Goal: Task Accomplishment & Management: Complete application form

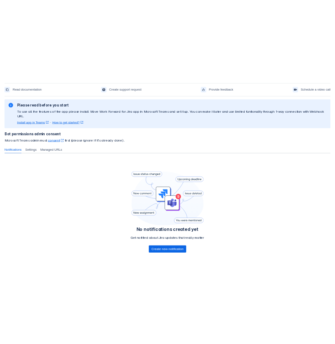
scroll to position [43, 0]
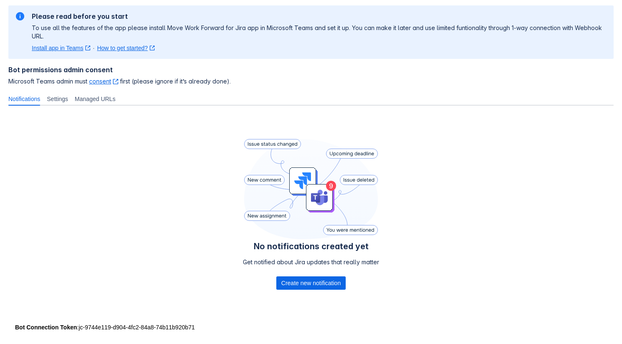
scroll to position [66, 0]
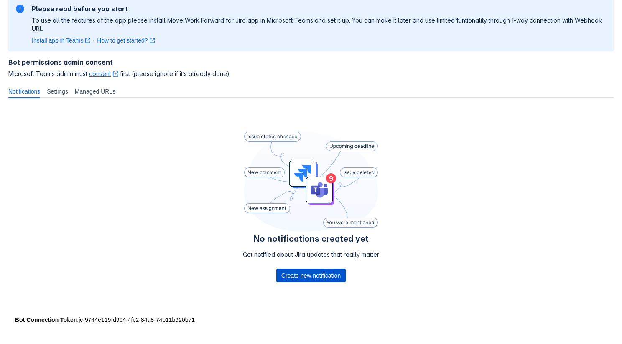
click at [293, 276] on span "Create new notification" at bounding box center [310, 275] width 59 height 13
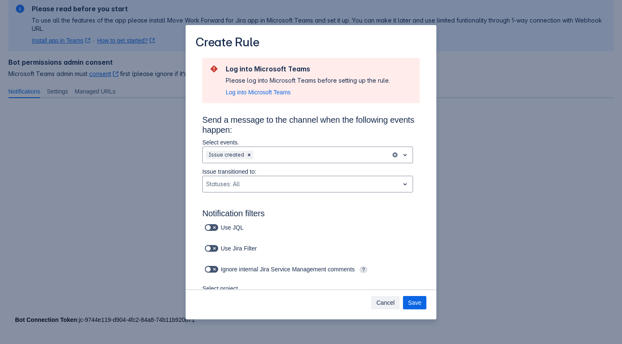
click at [383, 303] on span "Cancel" at bounding box center [385, 302] width 18 height 13
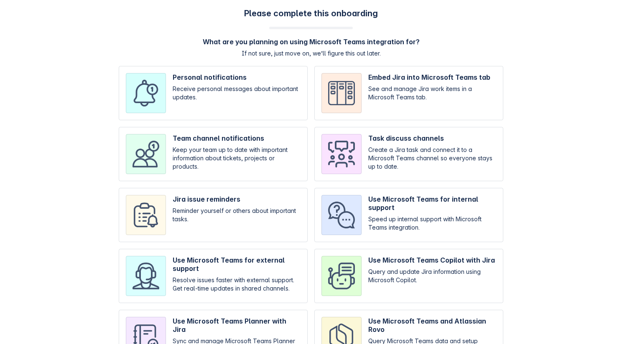
click at [201, 78] on input "checkbox" at bounding box center [213, 93] width 189 height 54
checkbox input "true"
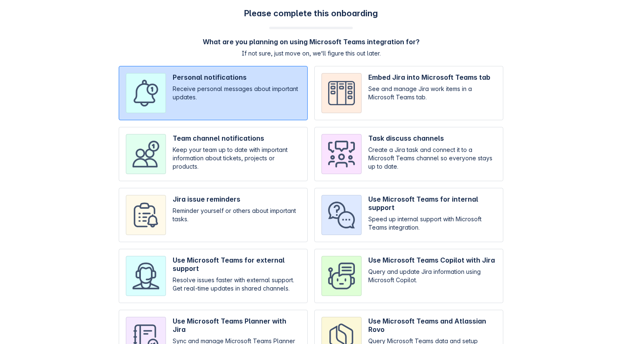
click at [194, 139] on input "checkbox" at bounding box center [213, 154] width 189 height 54
checkbox input "true"
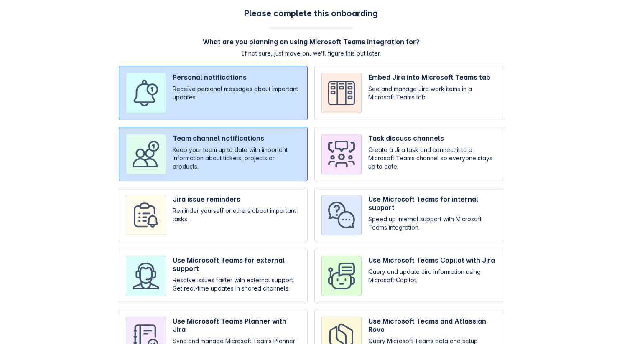
click at [194, 202] on input "checkbox" at bounding box center [213, 215] width 189 height 54
checkbox input "true"
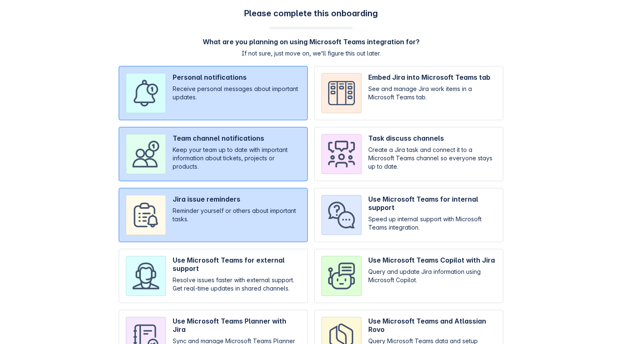
click at [188, 285] on input "checkbox" at bounding box center [213, 276] width 189 height 54
checkbox input "true"
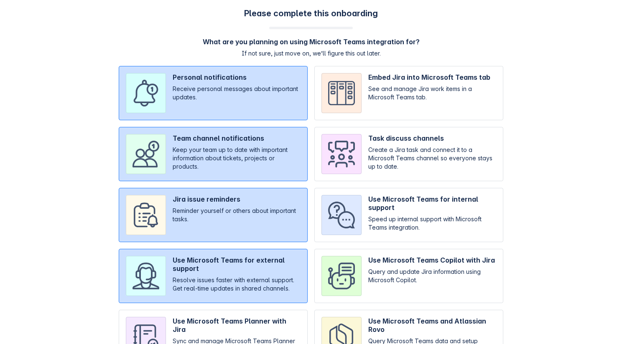
click at [378, 240] on input "checkbox" at bounding box center [408, 215] width 189 height 54
checkbox input "true"
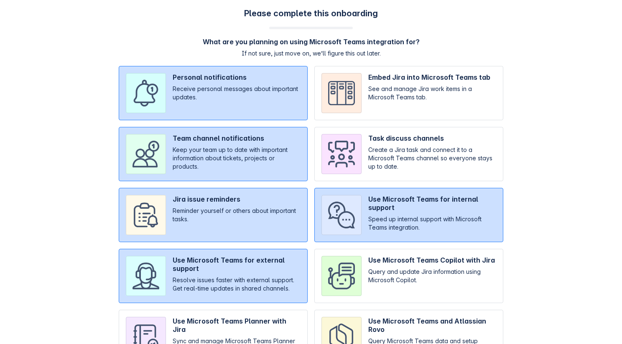
click at [356, 277] on input "checkbox" at bounding box center [408, 276] width 189 height 54
checkbox input "true"
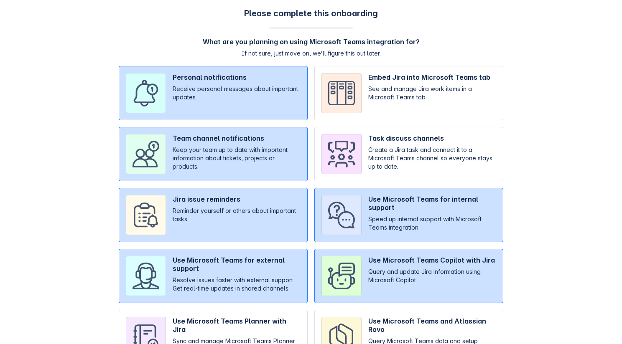
click at [369, 178] on input "checkbox" at bounding box center [408, 154] width 189 height 54
checkbox input "true"
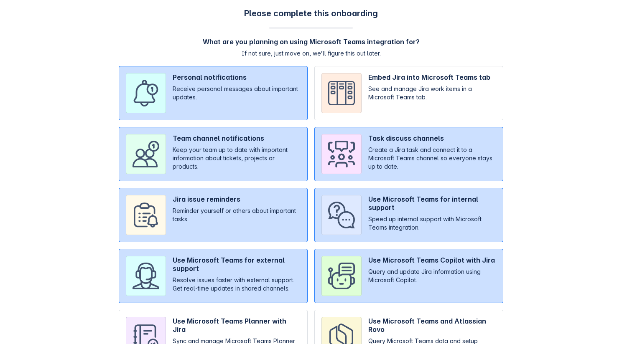
click at [385, 110] on input "checkbox" at bounding box center [408, 93] width 189 height 54
checkbox input "true"
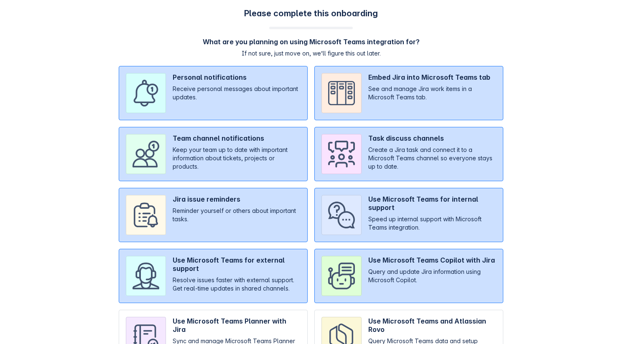
scroll to position [50, 0]
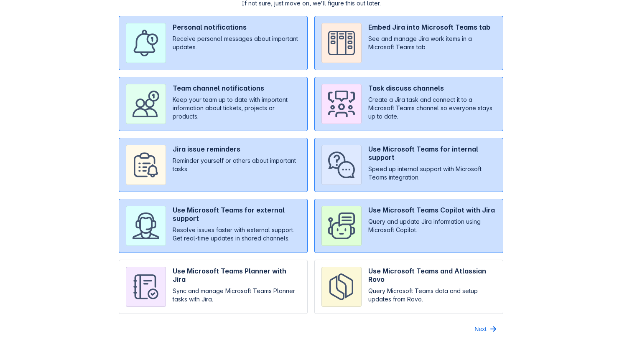
click at [247, 284] on input "checkbox" at bounding box center [213, 287] width 189 height 54
checkbox input "true"
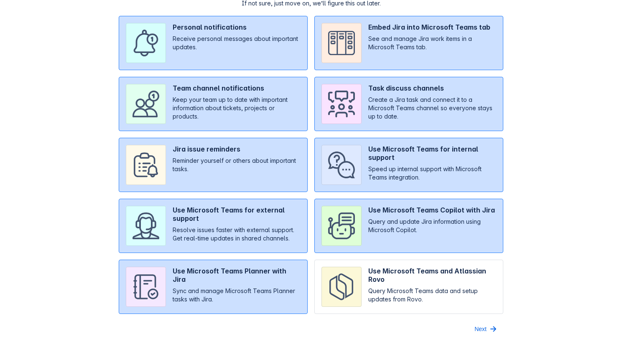
click at [343, 280] on input "checkbox" at bounding box center [408, 287] width 189 height 54
checkbox input "true"
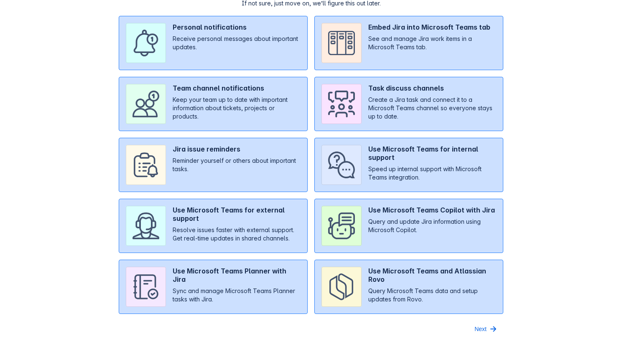
click at [360, 239] on input "checkbox" at bounding box center [408, 226] width 189 height 54
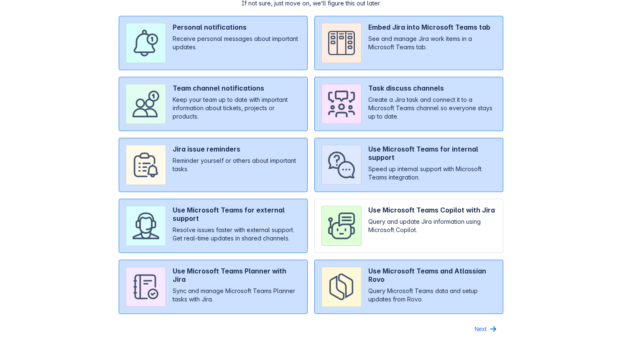
click at [350, 231] on input "checkbox" at bounding box center [408, 226] width 189 height 54
checkbox input "true"
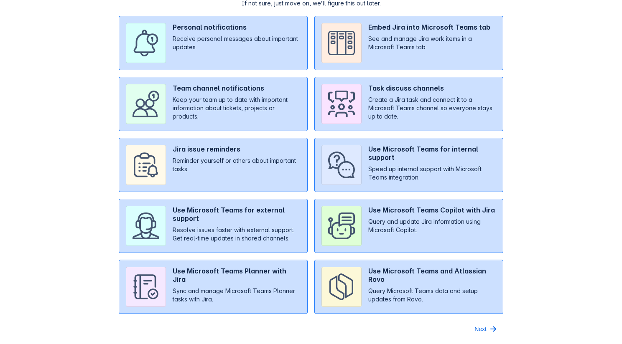
click at [466, 325] on div "Next" at bounding box center [407, 329] width 192 height 13
click at [475, 325] on span "Next" at bounding box center [480, 329] width 12 height 13
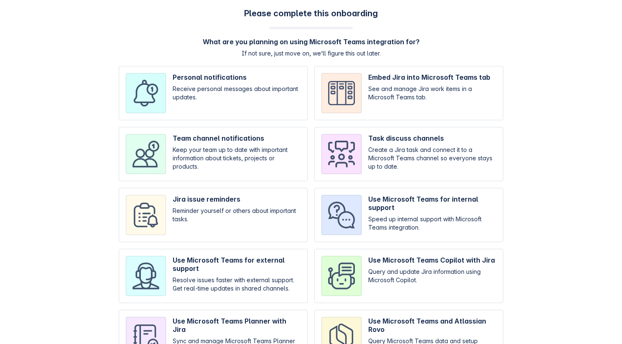
click at [246, 100] on input "checkbox" at bounding box center [213, 93] width 189 height 54
checkbox input "true"
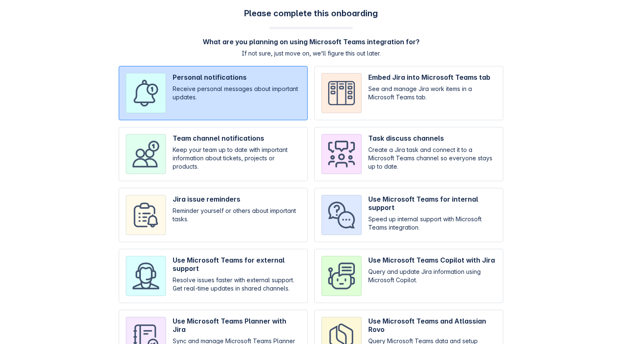
scroll to position [50, 0]
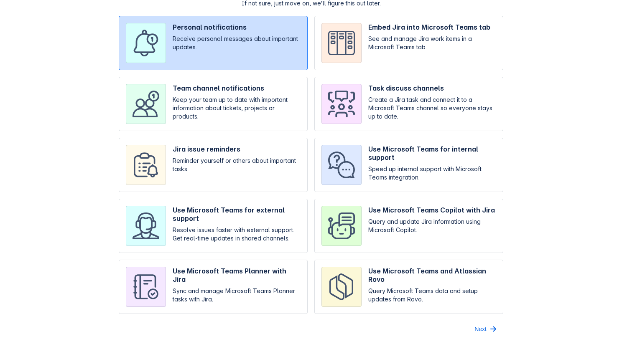
click at [476, 321] on div "Please complete this onboarding What are you planning on using Microsoft Teams …" at bounding box center [310, 147] width 605 height 378
click at [482, 331] on span "Next" at bounding box center [480, 329] width 12 height 13
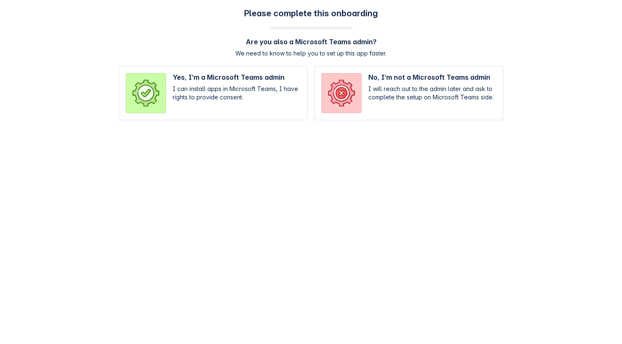
scroll to position [0, 0]
click at [350, 118] on input "radio" at bounding box center [408, 93] width 189 height 54
radio input "true"
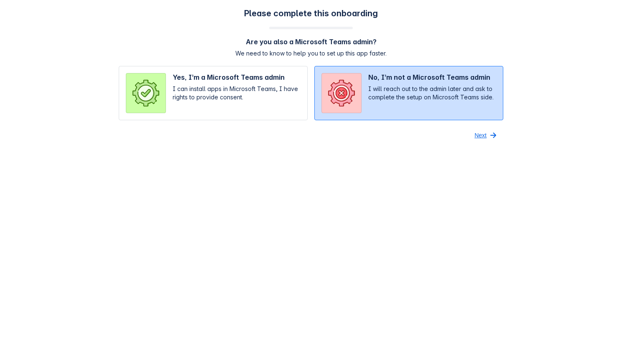
click at [477, 138] on span "Next" at bounding box center [480, 135] width 12 height 13
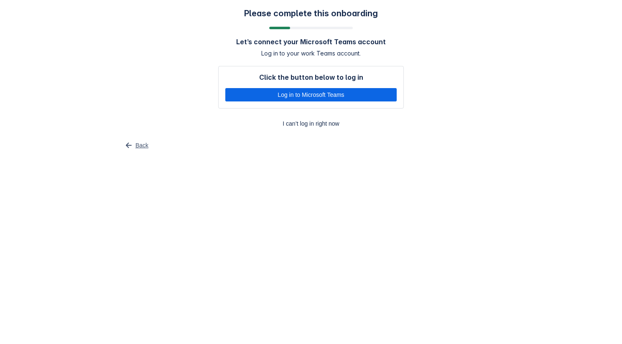
click at [139, 147] on span "Back" at bounding box center [141, 145] width 13 height 13
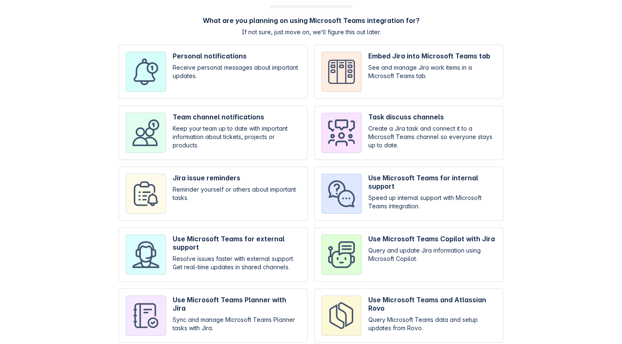
scroll to position [37, 0]
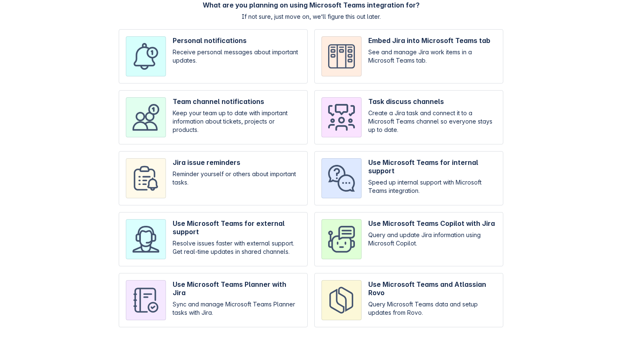
click at [342, 58] on input "checkbox" at bounding box center [408, 56] width 189 height 54
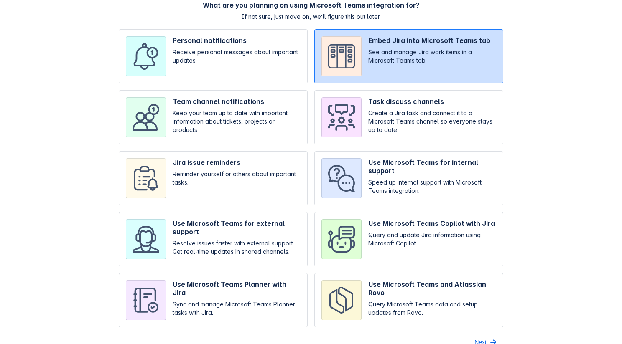
click at [342, 58] on input "checkbox" at bounding box center [408, 56] width 189 height 54
checkbox input "false"
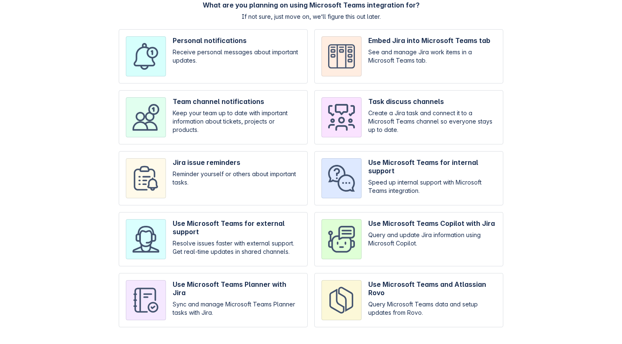
click at [258, 62] on input "checkbox" at bounding box center [213, 56] width 189 height 54
checkbox input "true"
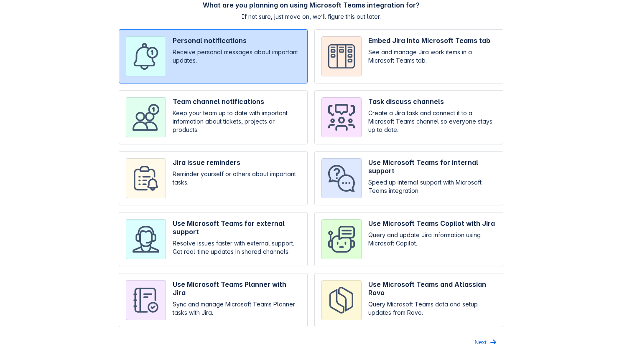
click at [264, 113] on input "checkbox" at bounding box center [213, 117] width 189 height 54
checkbox input "true"
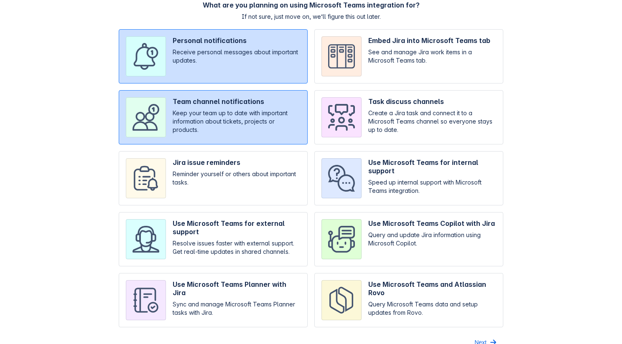
click at [259, 189] on input "checkbox" at bounding box center [213, 178] width 189 height 54
checkbox input "true"
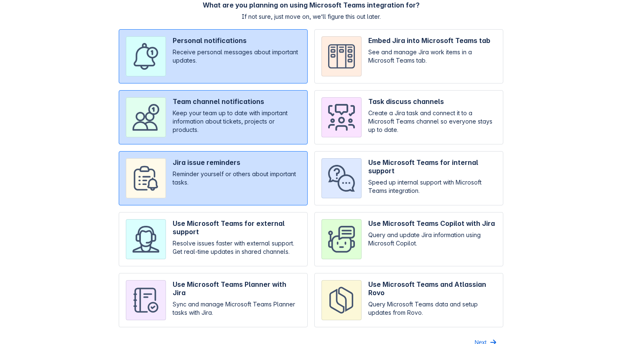
scroll to position [50, 0]
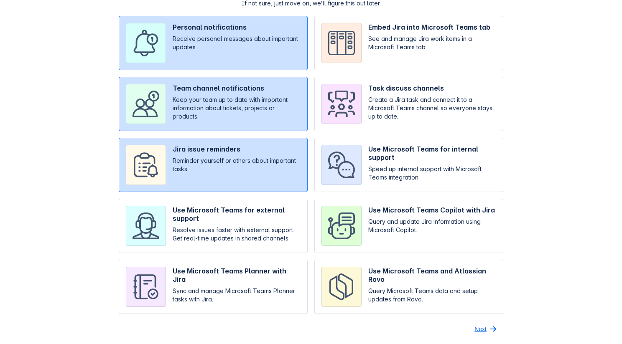
click at [484, 327] on span "Next" at bounding box center [480, 329] width 12 height 13
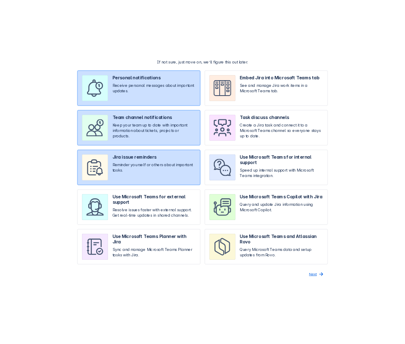
scroll to position [0, 0]
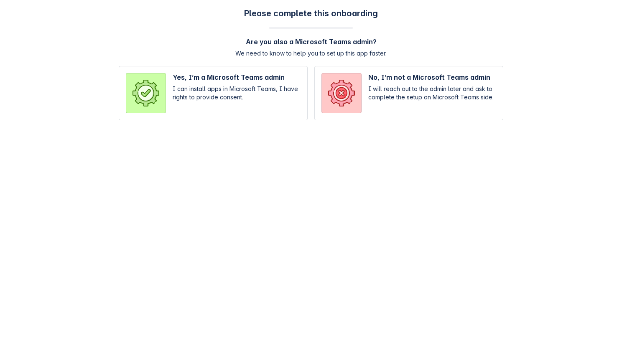
click at [278, 92] on input "radio" at bounding box center [213, 93] width 189 height 54
radio input "true"
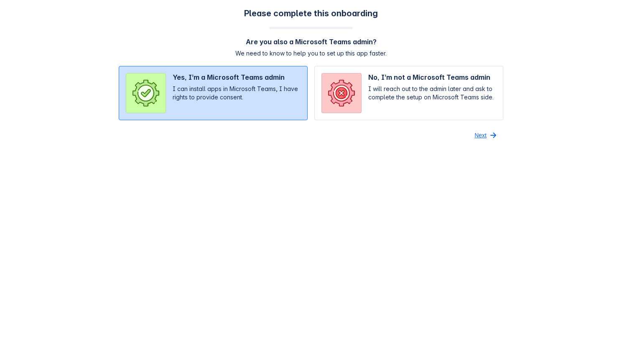
click at [477, 132] on span "Next" at bounding box center [480, 135] width 12 height 13
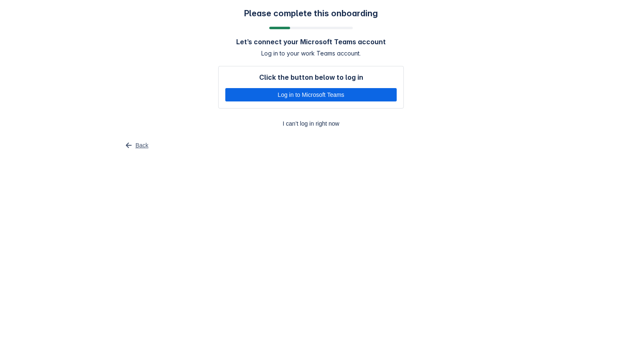
click at [139, 140] on span "Back" at bounding box center [141, 145] width 13 height 13
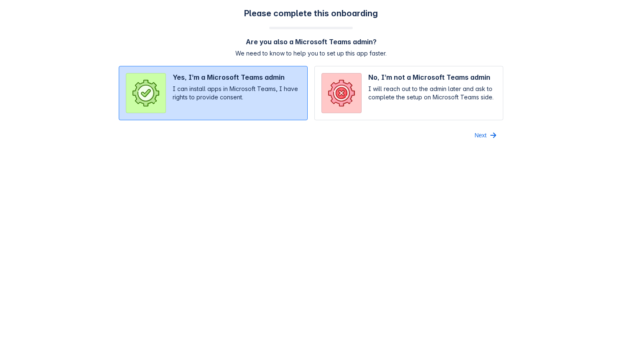
click at [363, 84] on input "radio" at bounding box center [408, 93] width 189 height 54
radio input "true"
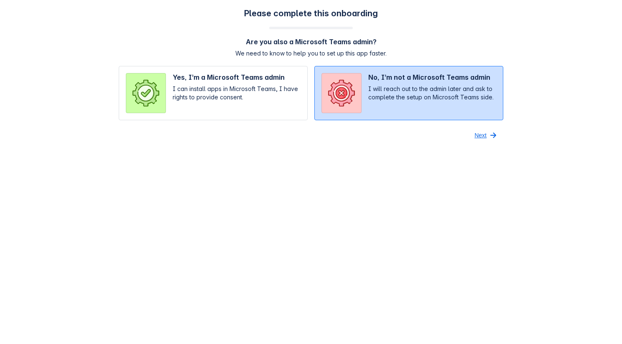
click at [475, 130] on span "Next" at bounding box center [480, 135] width 12 height 13
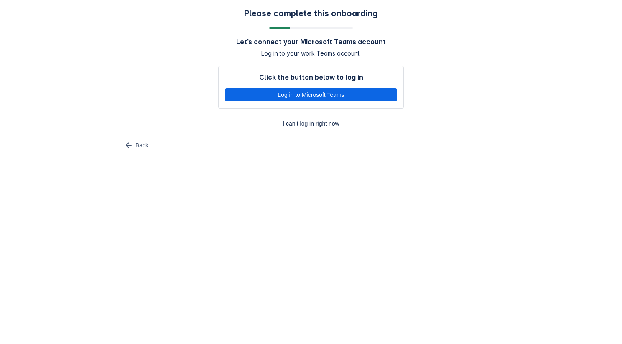
click at [140, 145] on span "Back" at bounding box center [141, 145] width 13 height 13
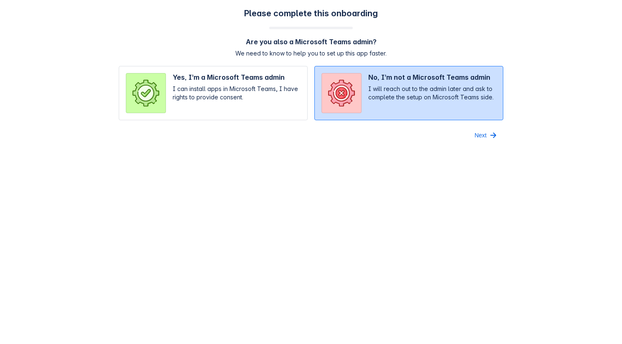
click at [205, 103] on input "radio" at bounding box center [213, 93] width 189 height 54
radio input "true"
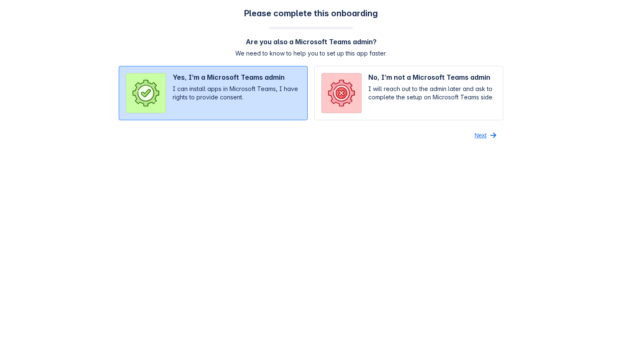
click at [476, 132] on span "Next" at bounding box center [480, 135] width 12 height 13
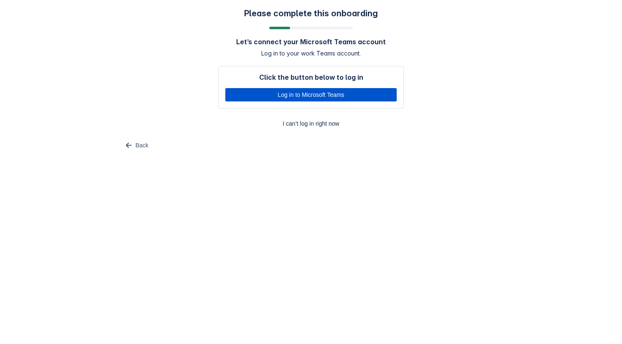
click at [344, 95] on span "Log in to Microsoft Teams" at bounding box center [310, 94] width 161 height 13
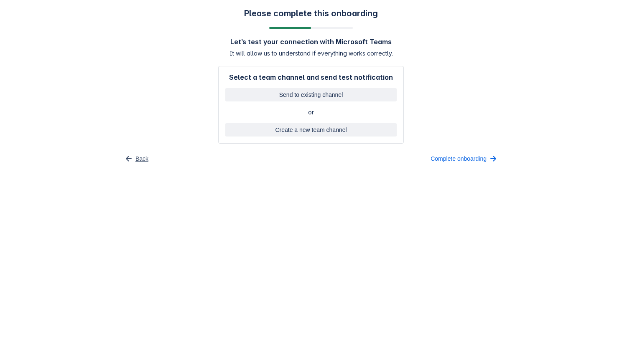
click at [143, 153] on span "Back" at bounding box center [141, 158] width 13 height 13
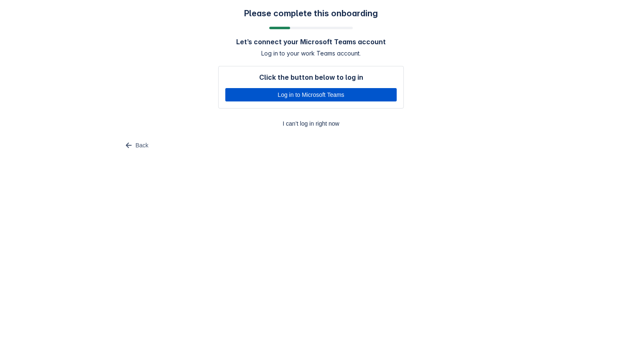
click at [339, 98] on span "Log in to Microsoft Teams" at bounding box center [310, 94] width 161 height 13
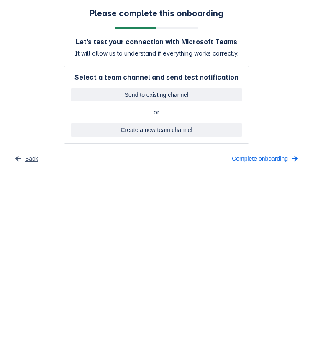
click at [33, 155] on span "Back" at bounding box center [31, 158] width 13 height 13
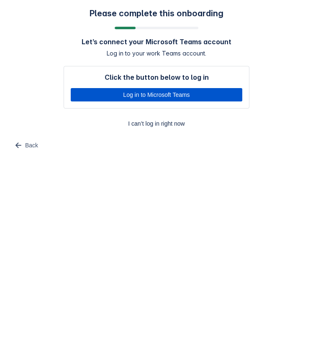
click at [137, 101] on span "Log in to Microsoft Teams" at bounding box center [156, 94] width 161 height 13
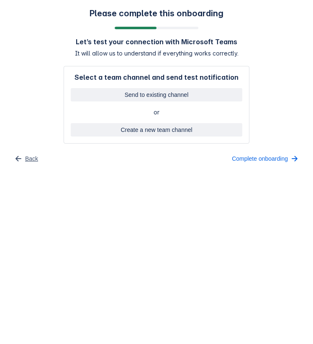
click at [35, 155] on span "Back" at bounding box center [31, 158] width 13 height 13
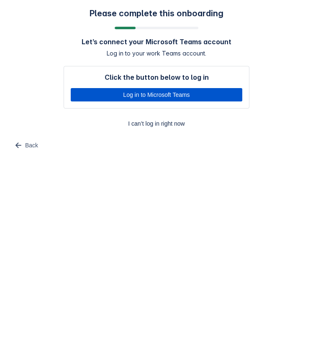
click at [155, 95] on span "Log in to Microsoft Teams" at bounding box center [156, 94] width 161 height 13
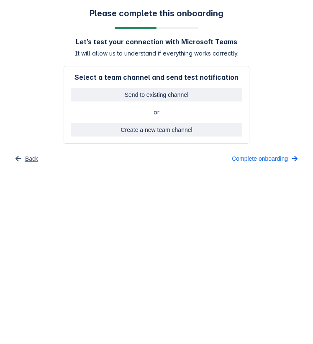
click at [27, 155] on span "Back" at bounding box center [31, 158] width 13 height 13
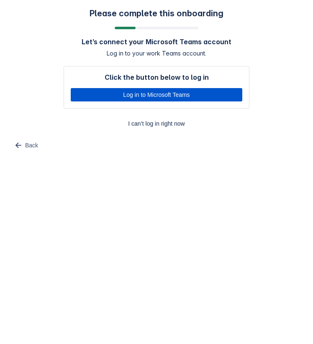
click at [125, 97] on span "Log in to Microsoft Teams" at bounding box center [156, 94] width 161 height 13
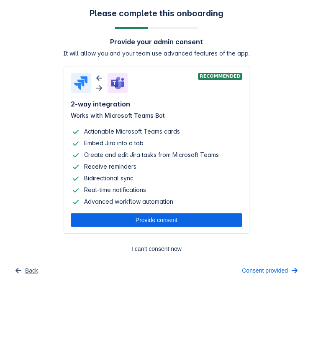
click at [25, 268] on span "Back" at bounding box center [31, 270] width 13 height 13
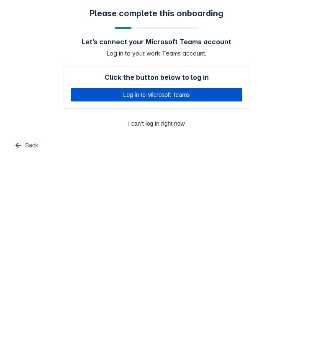
click at [163, 94] on span "Log in to Microsoft Teams" at bounding box center [156, 94] width 161 height 13
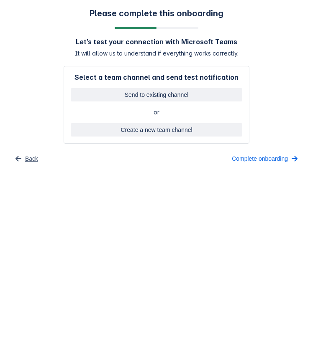
click at [39, 158] on button "Back" at bounding box center [25, 158] width 35 height 13
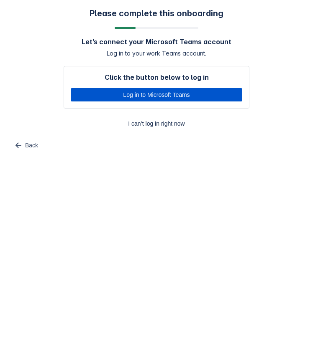
click at [181, 101] on span "Log in to Microsoft Teams" at bounding box center [156, 94] width 161 height 13
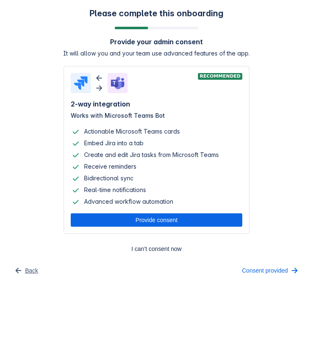
click at [34, 274] on span "Back" at bounding box center [31, 270] width 13 height 13
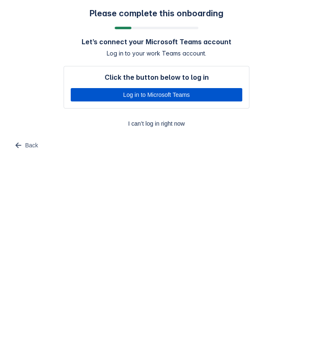
click at [176, 97] on span "Log in to Microsoft Teams" at bounding box center [156, 94] width 161 height 13
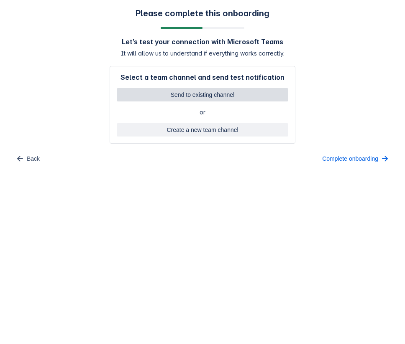
click at [222, 97] on span "Send to existing channel" at bounding box center [202, 94] width 161 height 13
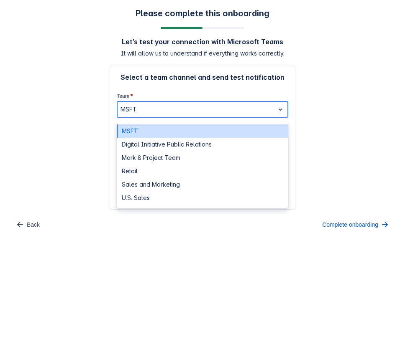
click at [189, 115] on div "MSFT" at bounding box center [195, 109] width 157 height 13
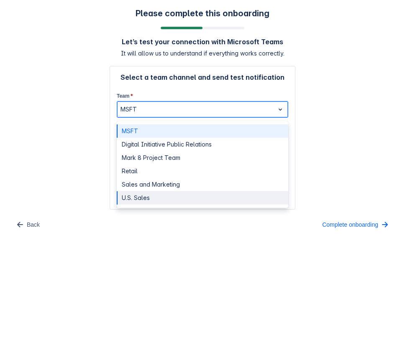
click at [156, 191] on div "U.S. Sales" at bounding box center [202, 197] width 171 height 13
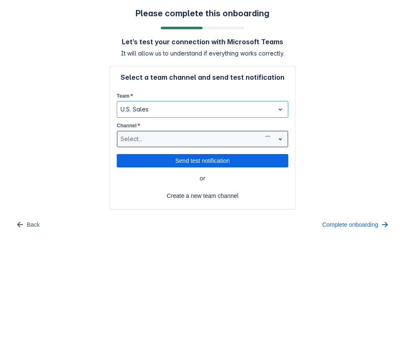
click at [185, 137] on div at bounding box center [188, 139] width 137 height 10
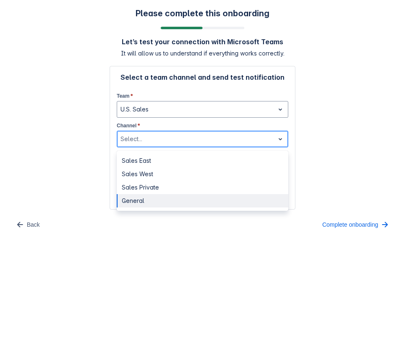
click at [154, 200] on div "General" at bounding box center [202, 200] width 171 height 13
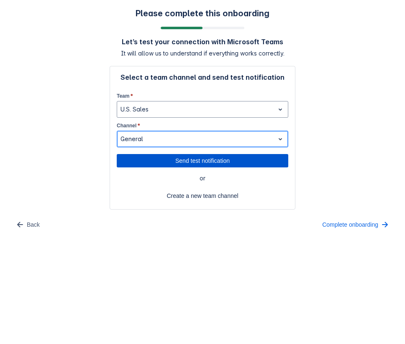
click at [203, 164] on span "Send test notification" at bounding box center [202, 160] width 161 height 13
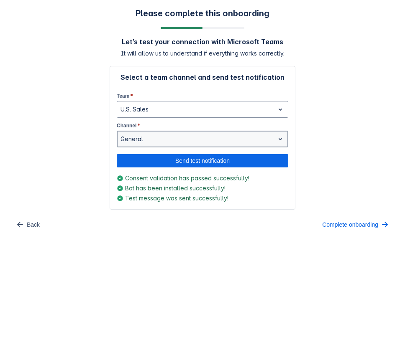
click at [168, 136] on div at bounding box center [195, 139] width 150 height 10
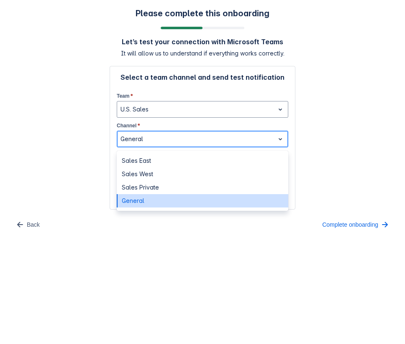
click at [168, 136] on div at bounding box center [195, 139] width 150 height 10
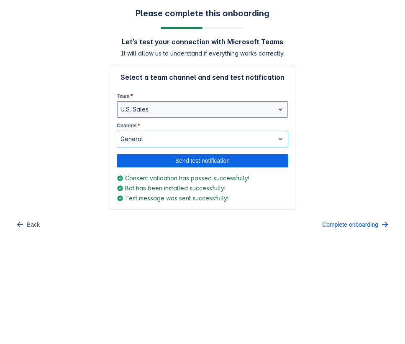
click at [178, 109] on div at bounding box center [195, 109] width 150 height 10
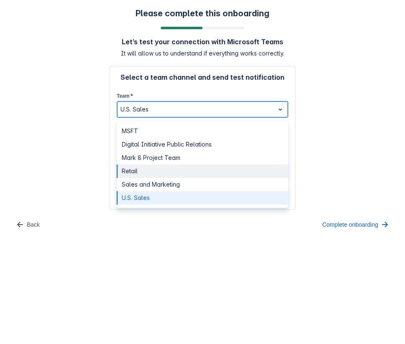
click at [149, 186] on div "Sales and Marketing" at bounding box center [202, 184] width 171 height 13
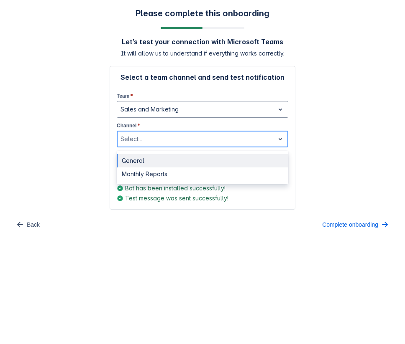
click at [184, 137] on div at bounding box center [195, 139] width 150 height 10
click at [167, 162] on div "General" at bounding box center [202, 160] width 171 height 13
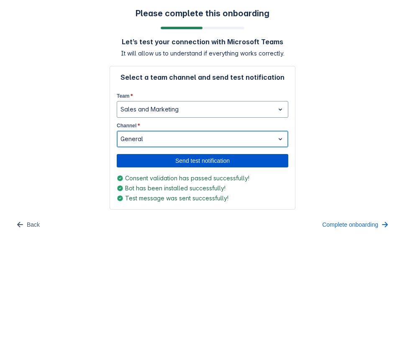
click at [162, 162] on span "Send test notification" at bounding box center [202, 160] width 161 height 13
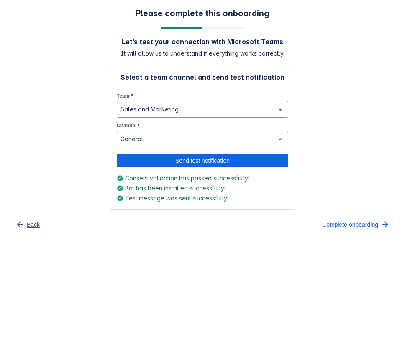
click at [33, 225] on span "Back" at bounding box center [33, 224] width 13 height 13
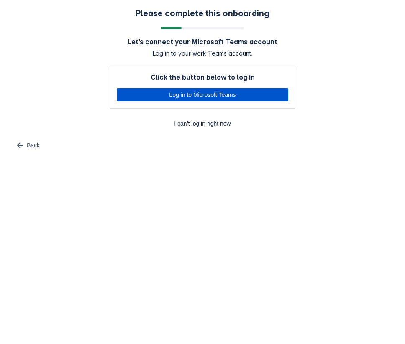
click at [189, 99] on span "Log in to Microsoft Teams" at bounding box center [202, 94] width 161 height 13
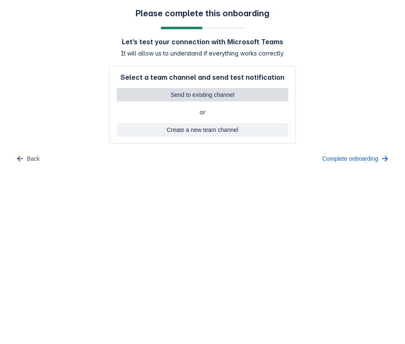
click at [182, 89] on span "Send to existing channel" at bounding box center [202, 94] width 161 height 13
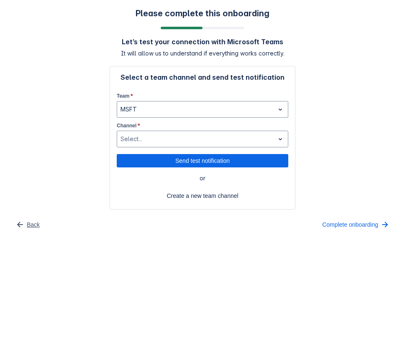
click at [23, 227] on span "button" at bounding box center [20, 225] width 10 height 10
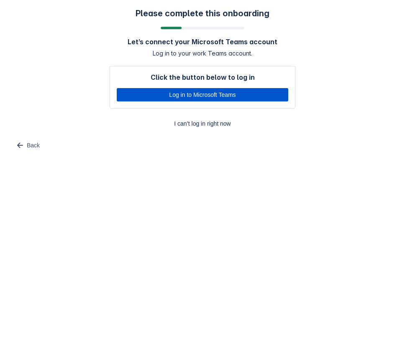
click at [155, 97] on span "Log in to Microsoft Teams" at bounding box center [202, 94] width 161 height 13
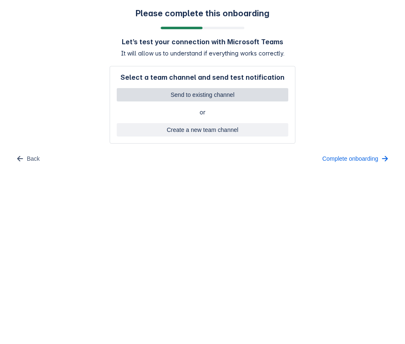
click at [183, 92] on span "Send to existing channel" at bounding box center [202, 94] width 161 height 13
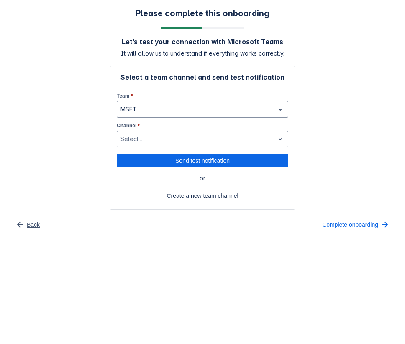
click at [31, 223] on span "Back" at bounding box center [33, 224] width 13 height 13
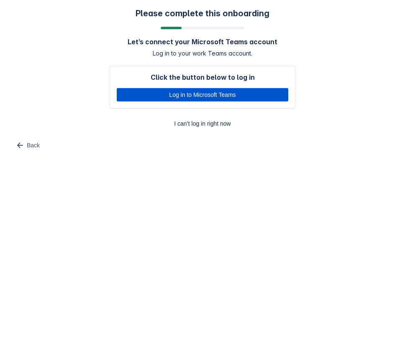
click at [209, 99] on span "Log in to Microsoft Teams" at bounding box center [202, 94] width 161 height 13
click at [319, 106] on div "Please complete this onboarding Let’s connect your Microsoft Teams account Log …" at bounding box center [202, 80] width 388 height 144
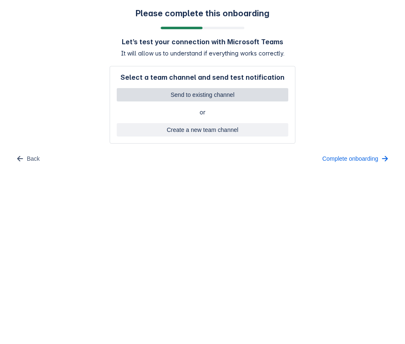
click at [252, 90] on span "Send to existing channel" at bounding box center [202, 94] width 161 height 13
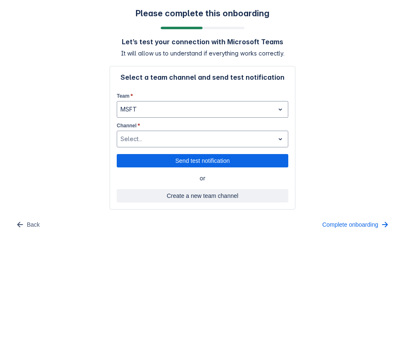
click at [213, 194] on span "Create a new team channel" at bounding box center [202, 195] width 161 height 13
click at [213, 191] on span "Send to existing channel" at bounding box center [202, 195] width 161 height 13
click at [213, 191] on span "Create a new team channel" at bounding box center [202, 195] width 161 height 13
click at [213, 191] on span "Send to existing channel" at bounding box center [202, 195] width 161 height 13
click at [213, 191] on span "Create a new team channel" at bounding box center [202, 195] width 161 height 13
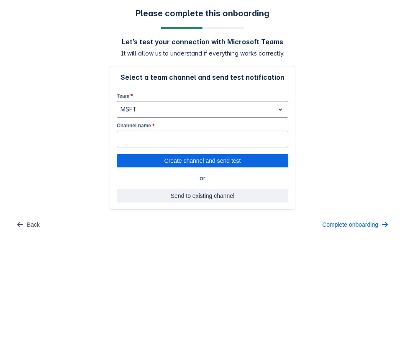
click at [213, 191] on span "Send to existing channel" at bounding box center [202, 195] width 161 height 13
click at [213, 191] on span "Create a new team channel" at bounding box center [202, 195] width 161 height 13
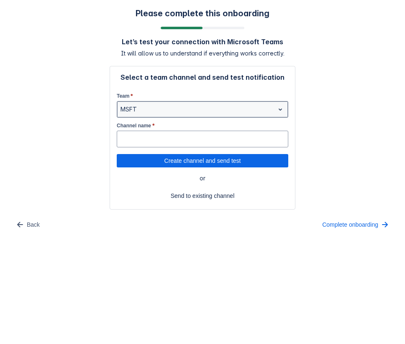
click at [225, 108] on div at bounding box center [195, 109] width 150 height 10
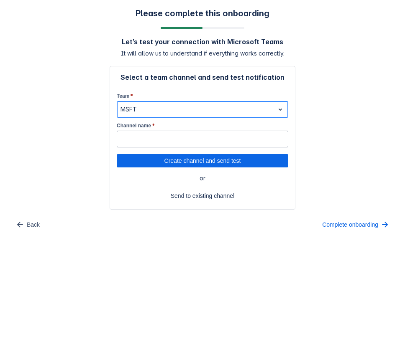
click at [225, 108] on div at bounding box center [195, 109] width 150 height 10
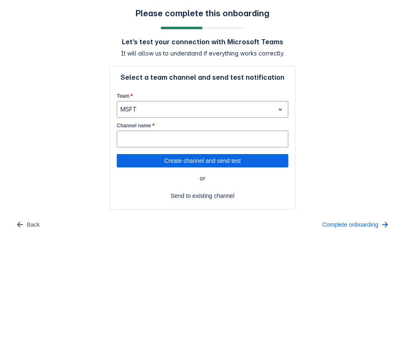
click at [336, 70] on div "Please complete this onboarding Let’s test your connection with Microsoft Teams…" at bounding box center [202, 119] width 388 height 223
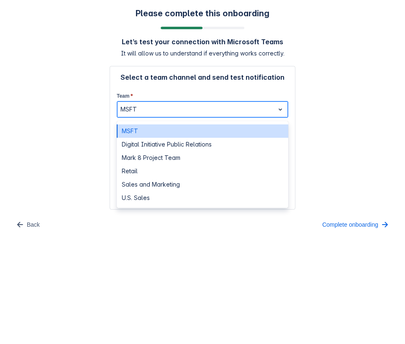
click at [225, 115] on div "MSFT" at bounding box center [195, 109] width 157 height 13
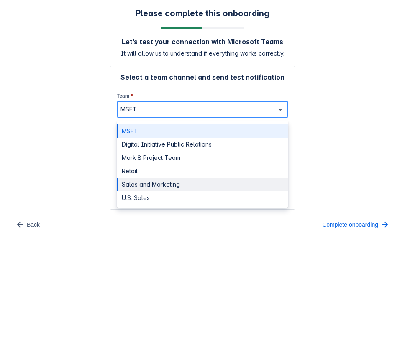
click at [189, 180] on div "Sales and Marketing" at bounding box center [202, 184] width 171 height 13
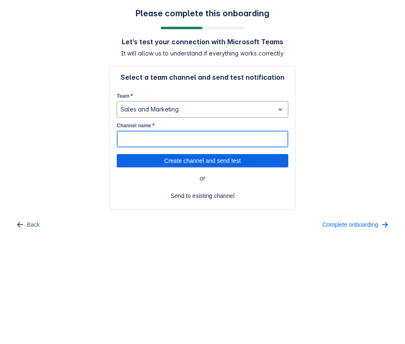
click at [191, 140] on input "Channel name *" at bounding box center [202, 139] width 171 height 15
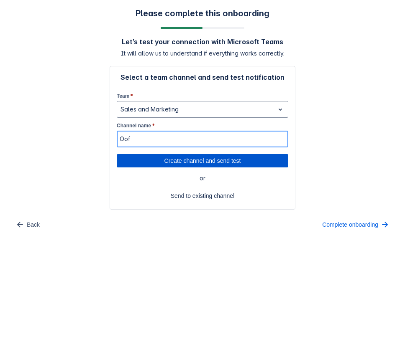
click at [186, 166] on span "Create channel and send test" at bounding box center [202, 160] width 161 height 13
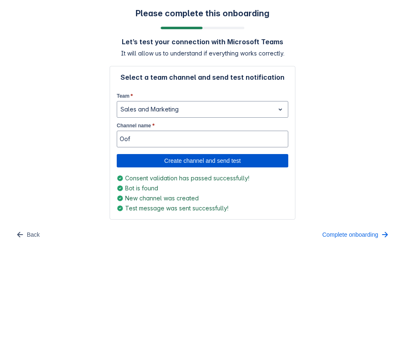
click at [196, 164] on span "Create channel and send test" at bounding box center [202, 160] width 161 height 13
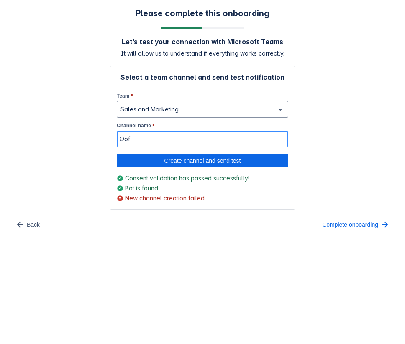
click at [163, 143] on input "Oof" at bounding box center [202, 139] width 171 height 15
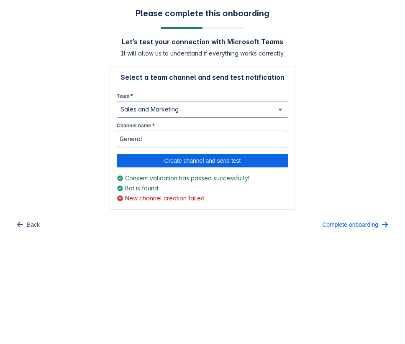
click at [152, 169] on div "Select a team channel and send test notification Team * Sales and Marketing Cha…" at bounding box center [202, 138] width 171 height 130
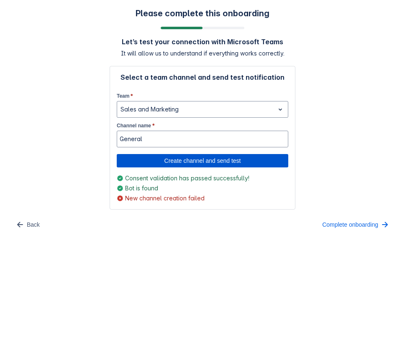
click at [156, 164] on span "Create channel and send test" at bounding box center [202, 160] width 161 height 13
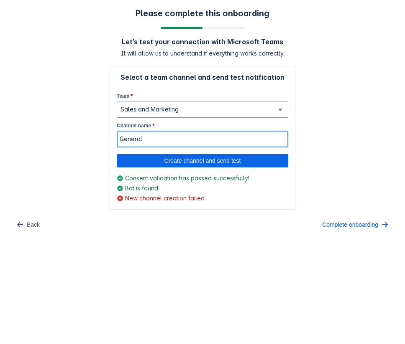
click at [164, 137] on input "General" at bounding box center [202, 139] width 171 height 15
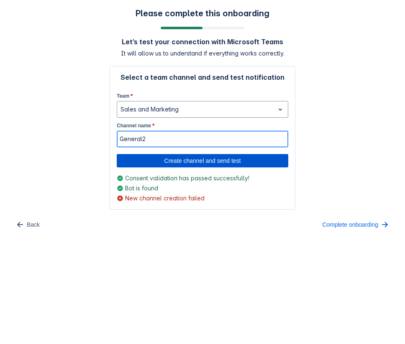
click at [163, 158] on span "Create channel and send test" at bounding box center [202, 160] width 161 height 13
type input "General2"
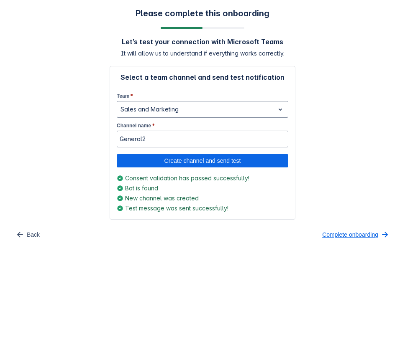
click at [344, 239] on span "Complete onboarding" at bounding box center [350, 234] width 56 height 13
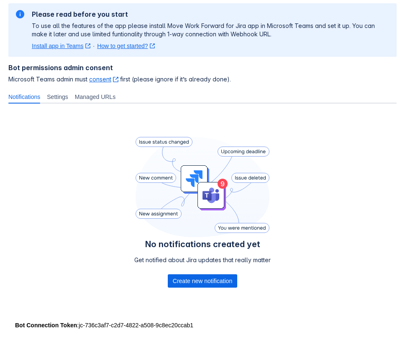
scroll to position [66, 0]
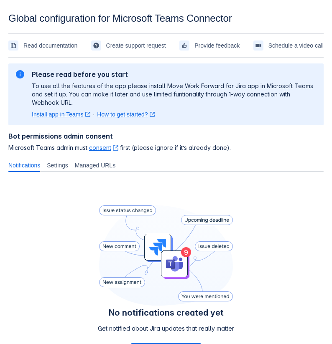
click at [168, 75] on h2 "Please read before you start" at bounding box center [174, 74] width 285 height 8
